Goal: Transaction & Acquisition: Purchase product/service

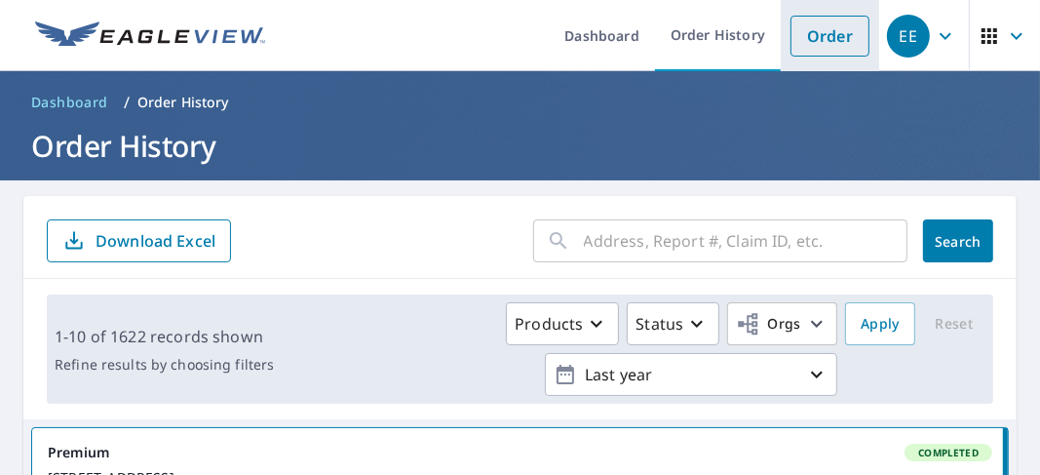
click at [807, 40] on link "Order" at bounding box center [829, 36] width 79 height 41
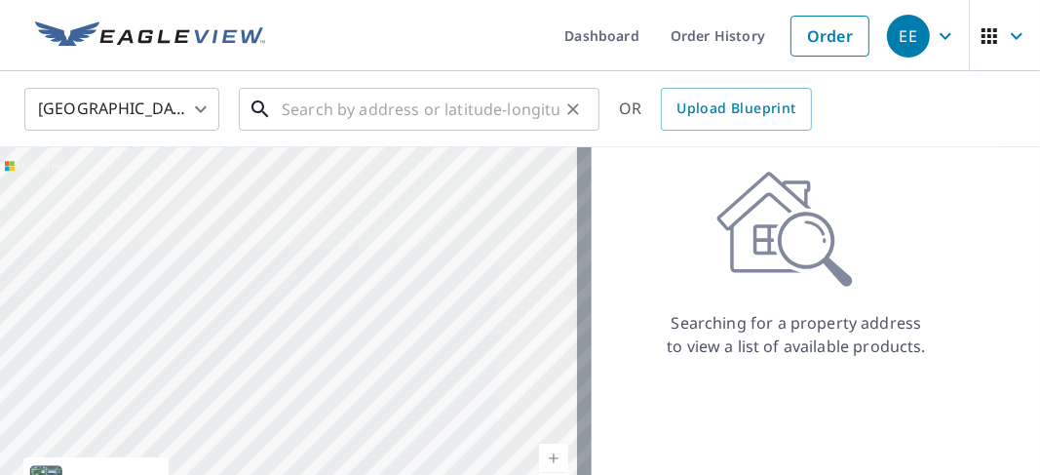
click at [284, 108] on input "text" at bounding box center [421, 109] width 278 height 55
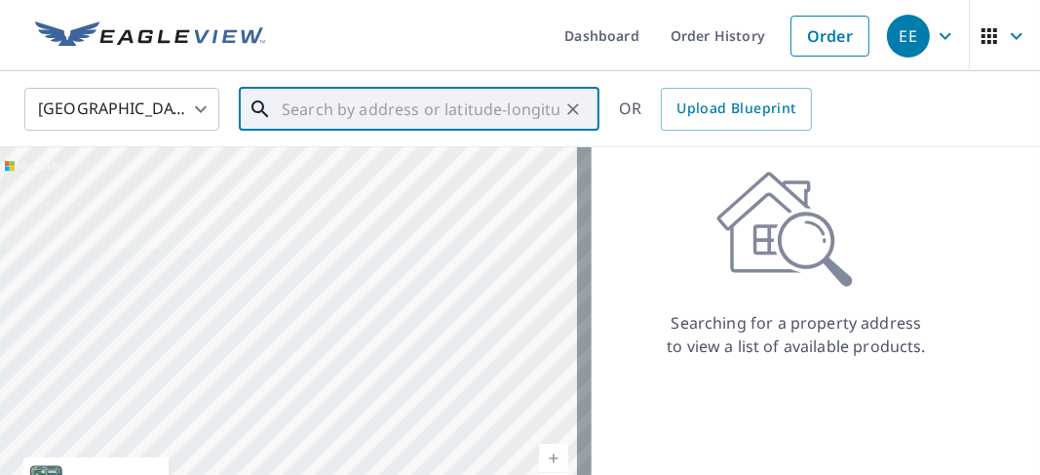
paste input "[STREET_ADDRESS]"
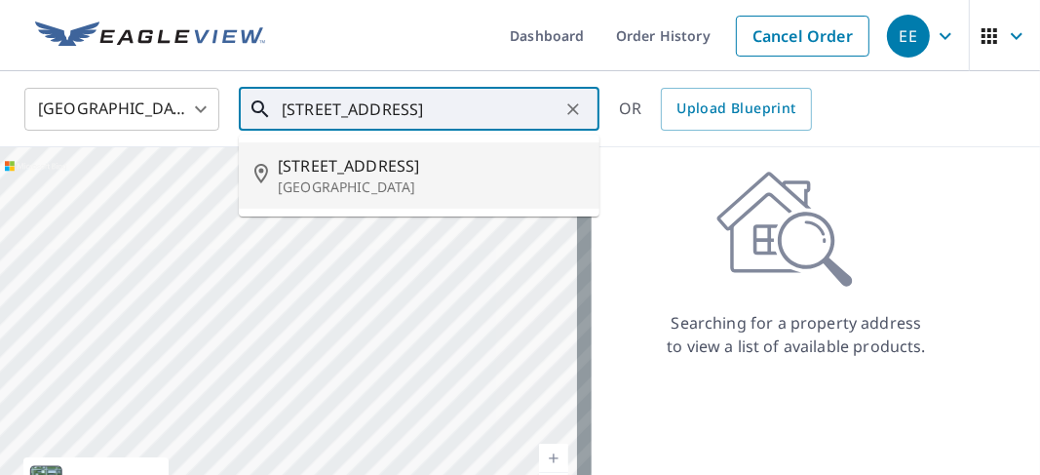
click at [361, 170] on span "[STREET_ADDRESS]" at bounding box center [431, 165] width 306 height 23
type input "[STREET_ADDRESS]"
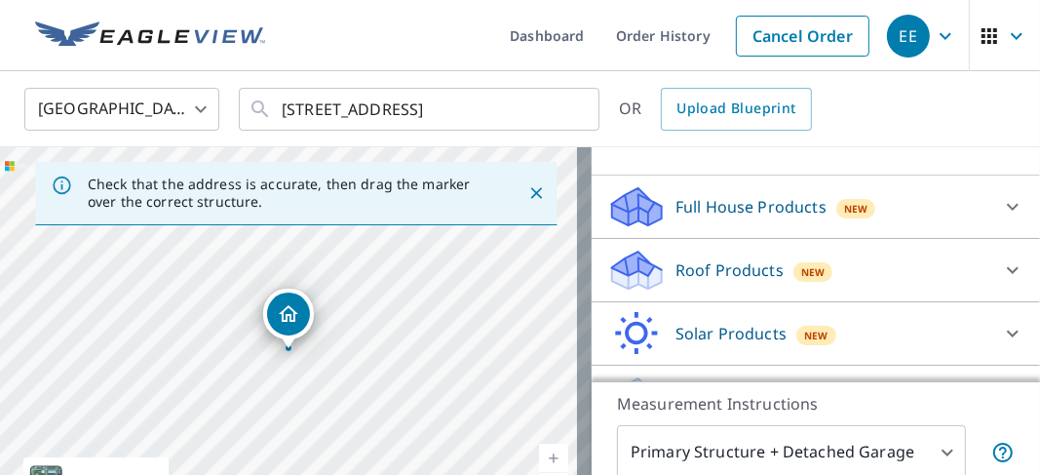
scroll to position [195, 0]
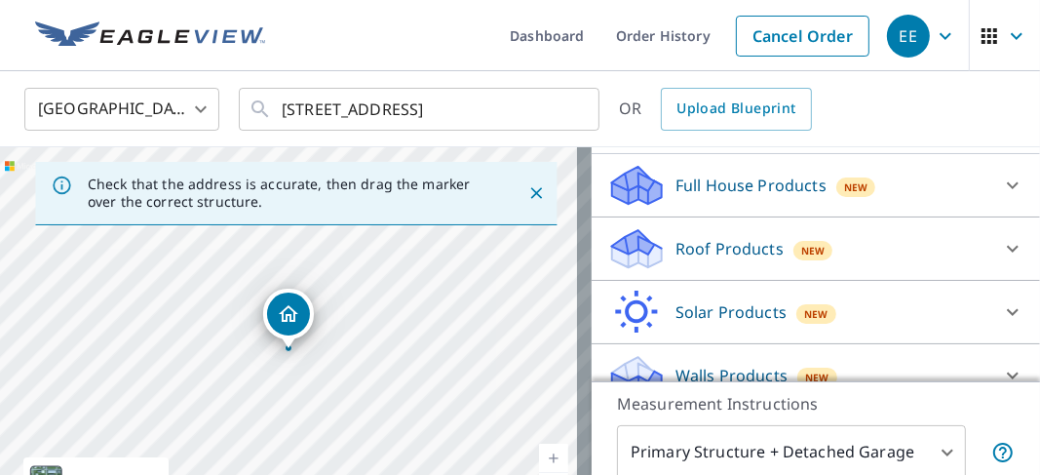
click at [635, 267] on icon at bounding box center [637, 255] width 50 height 23
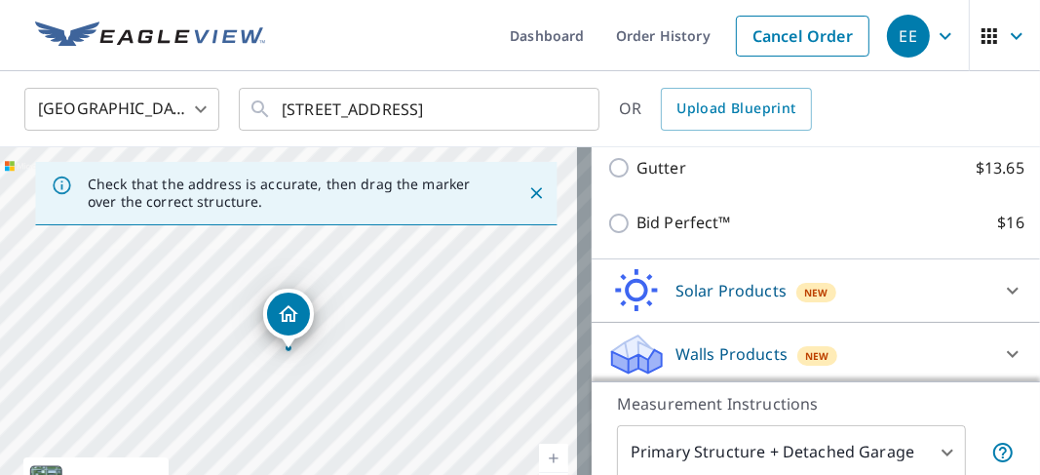
scroll to position [390, 0]
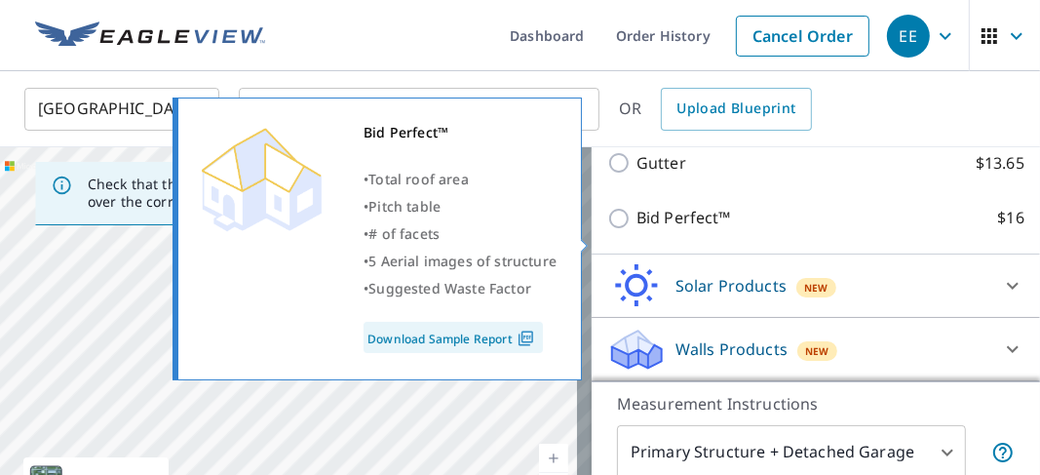
click at [607, 230] on input "Bid Perfect™ $16" at bounding box center [621, 218] width 29 height 23
checkbox input "true"
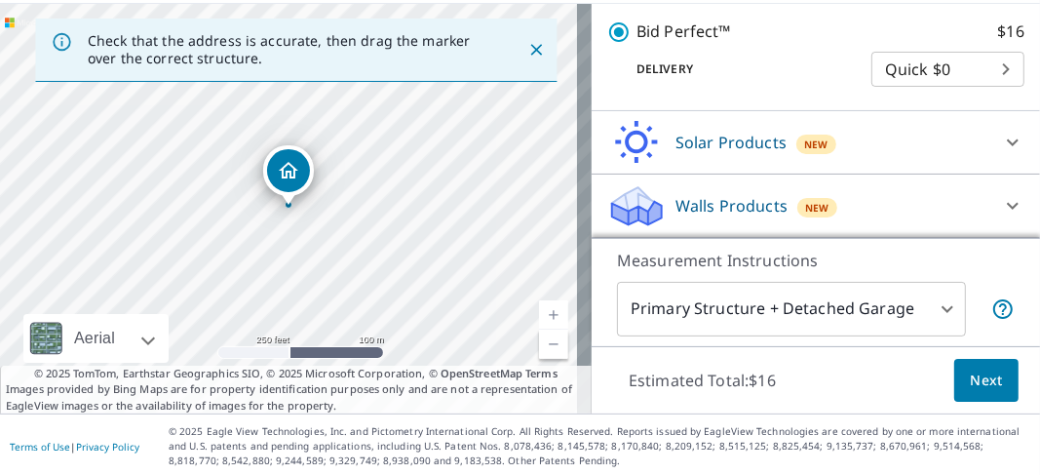
scroll to position [145, 0]
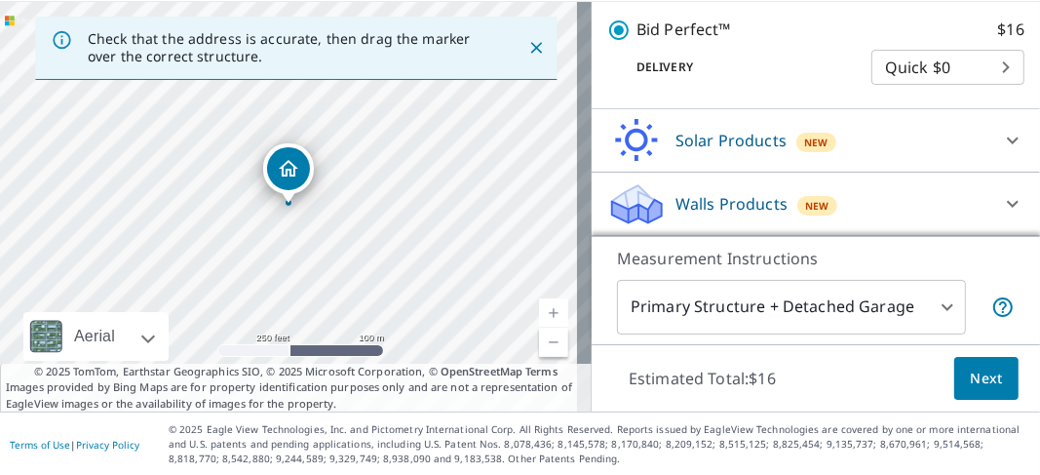
click at [970, 383] on span "Next" at bounding box center [986, 378] width 33 height 24
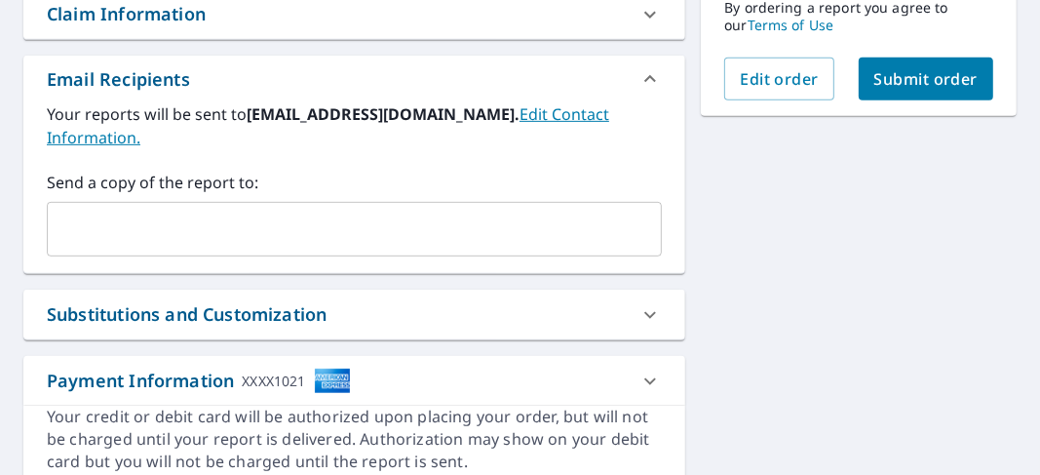
scroll to position [637, 0]
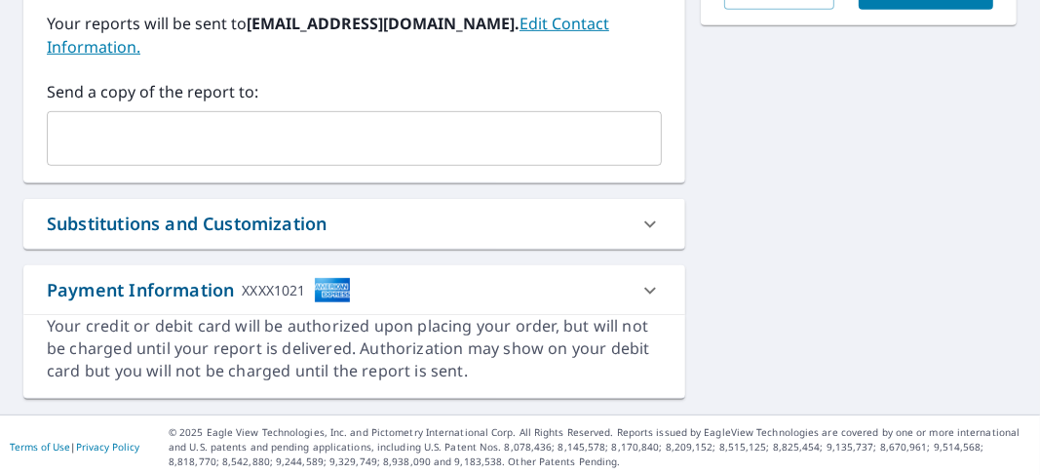
click at [69, 132] on input "text" at bounding box center [340, 138] width 568 height 37
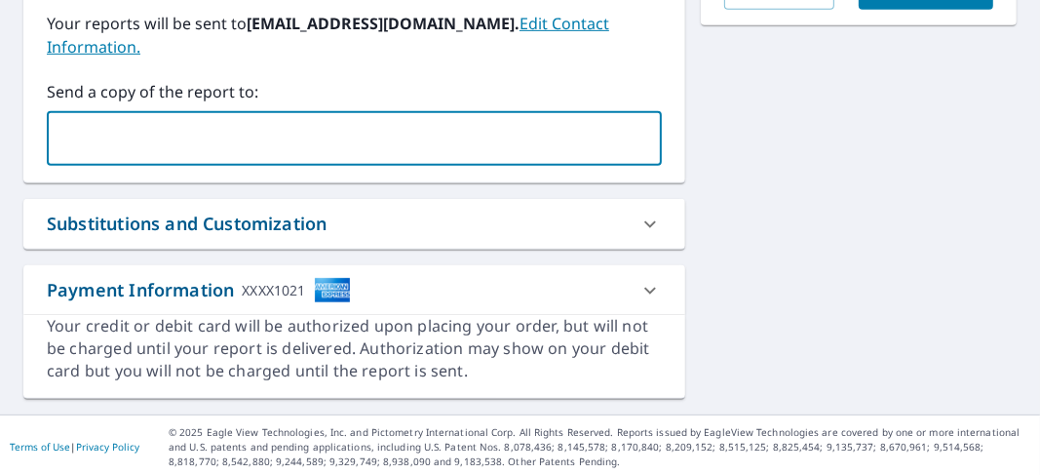
type input "[EMAIL_ADDRESS][DOMAIN_NAME]"
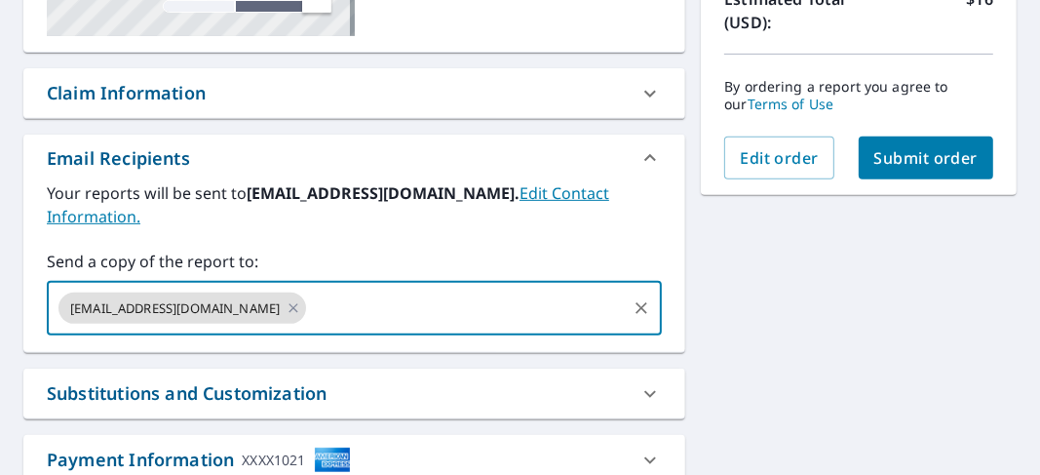
scroll to position [442, 0]
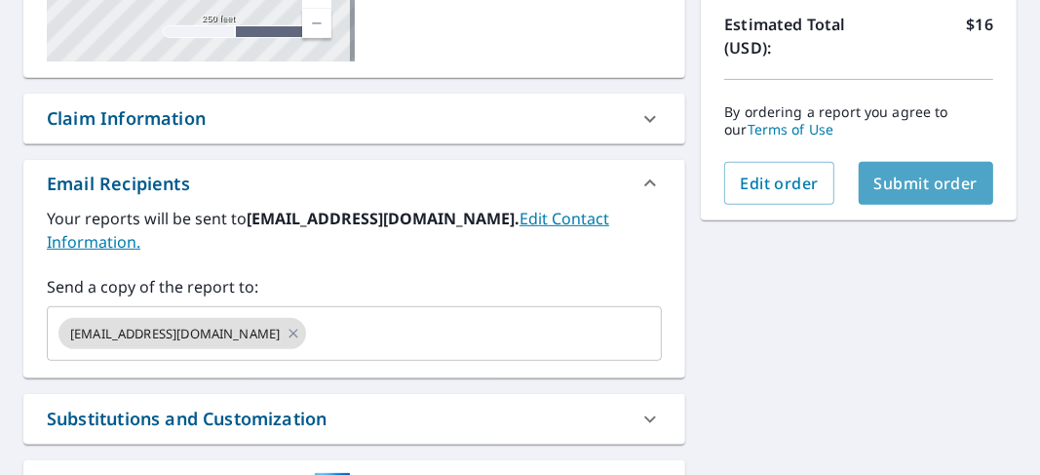
click at [882, 180] on span "Submit order" at bounding box center [926, 182] width 104 height 21
checkbox input "true"
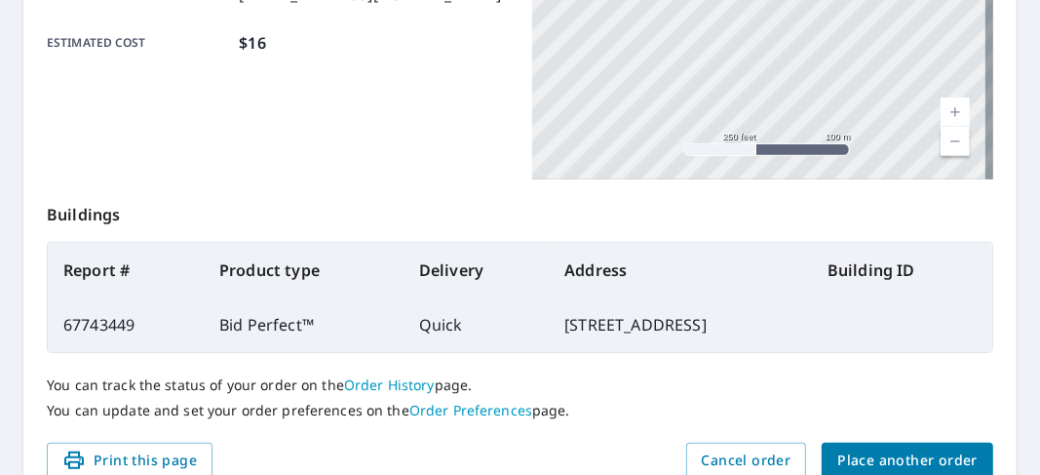
scroll to position [637, 0]
